Goal: Task Accomplishment & Management: Manage account settings

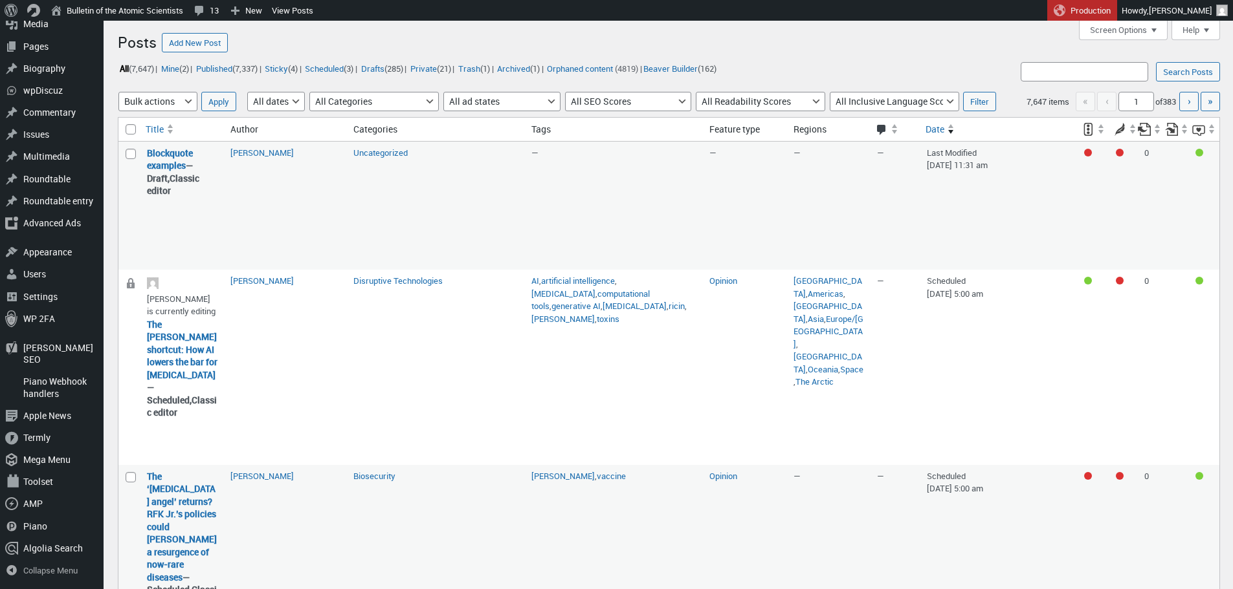
scroll to position [1140, 0]
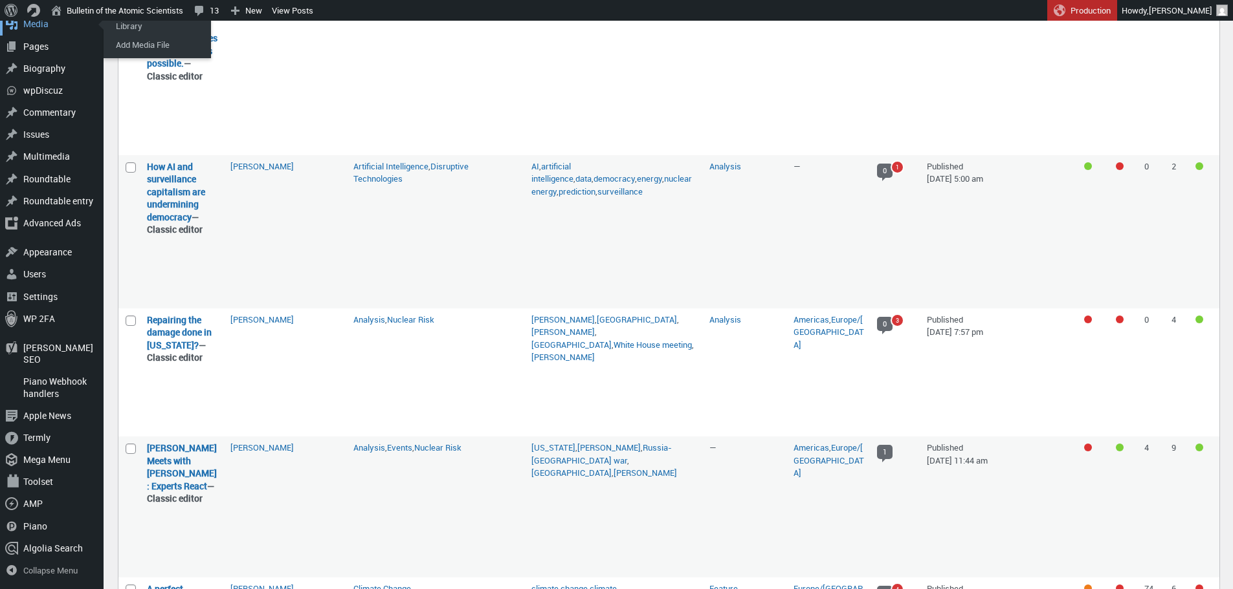
click at [40, 35] on div "Media" at bounding box center [52, 24] width 104 height 22
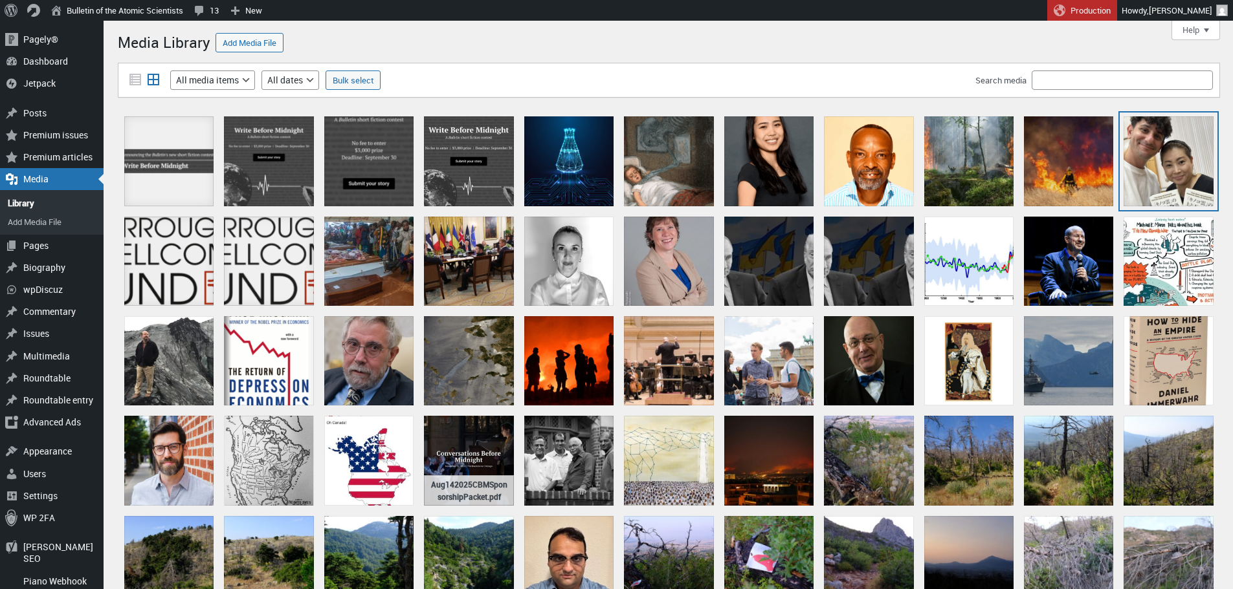
click at [1158, 168] on div "beser harada thumbnail_IMG_8475" at bounding box center [1167, 160] width 89 height 89
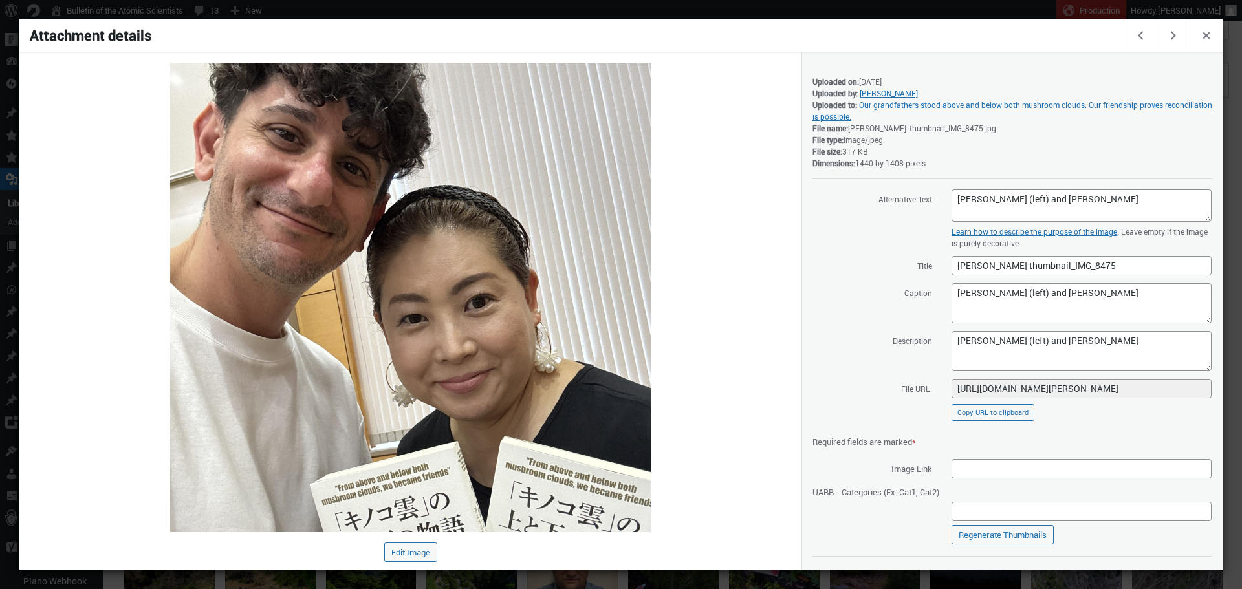
scroll to position [19, 0]
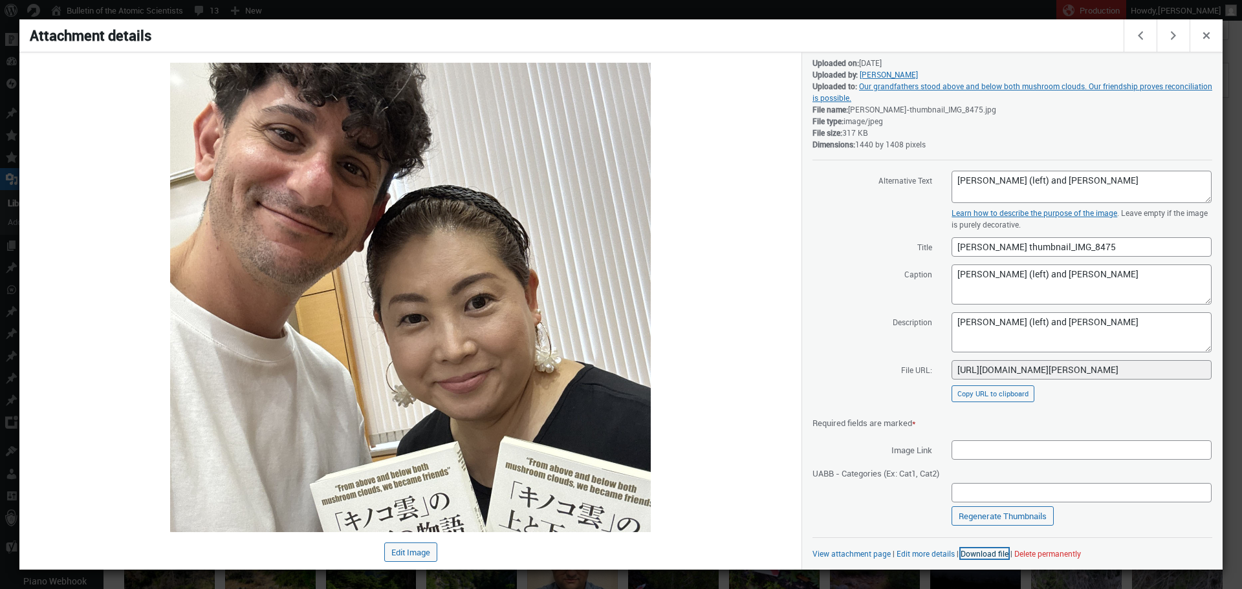
click at [982, 551] on link "Download file" at bounding box center [985, 554] width 48 height 10
